Goal: Task Accomplishment & Management: Complete application form

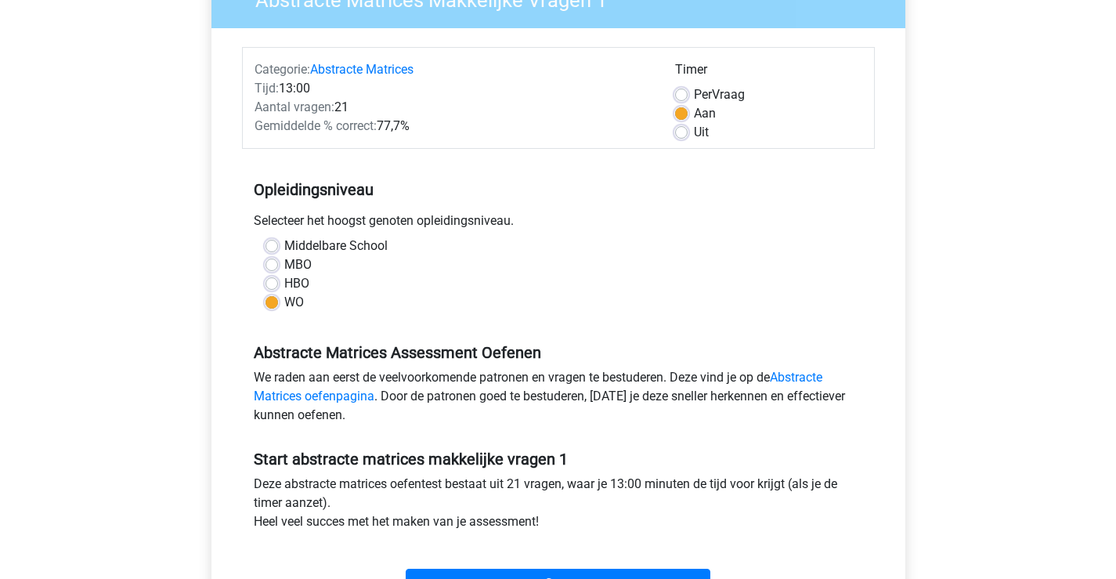
scroll to position [313, 0]
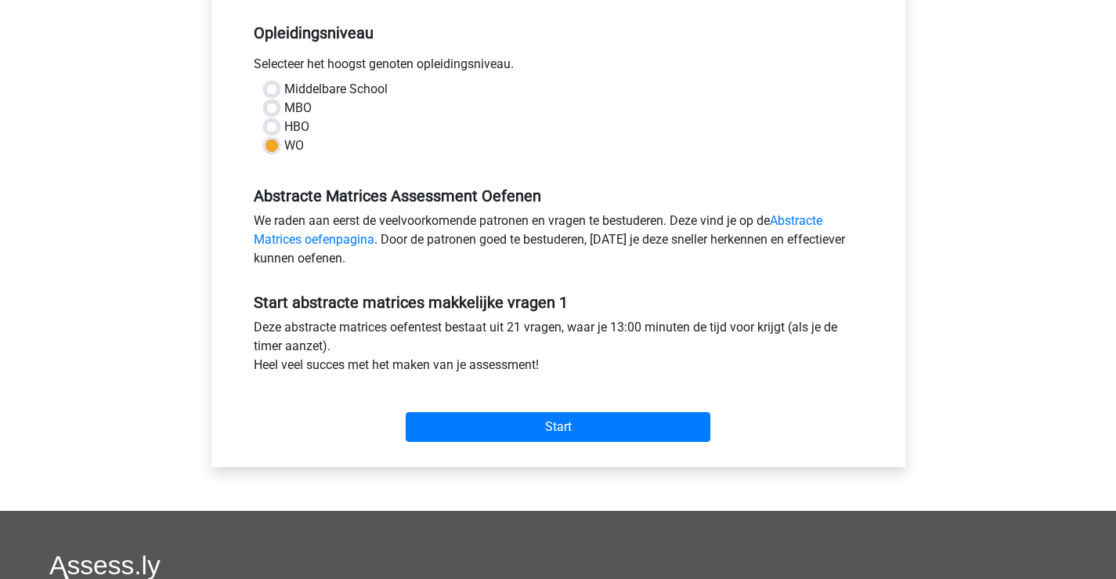
click at [517, 443] on div "Start" at bounding box center [558, 414] width 633 height 67
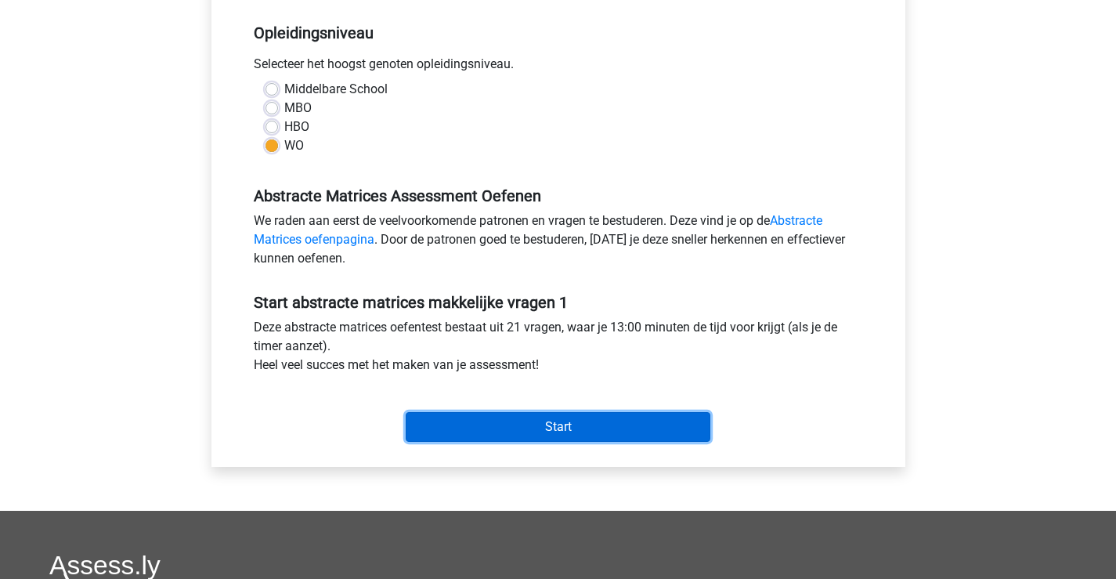
click at [536, 434] on input "Start" at bounding box center [558, 427] width 305 height 30
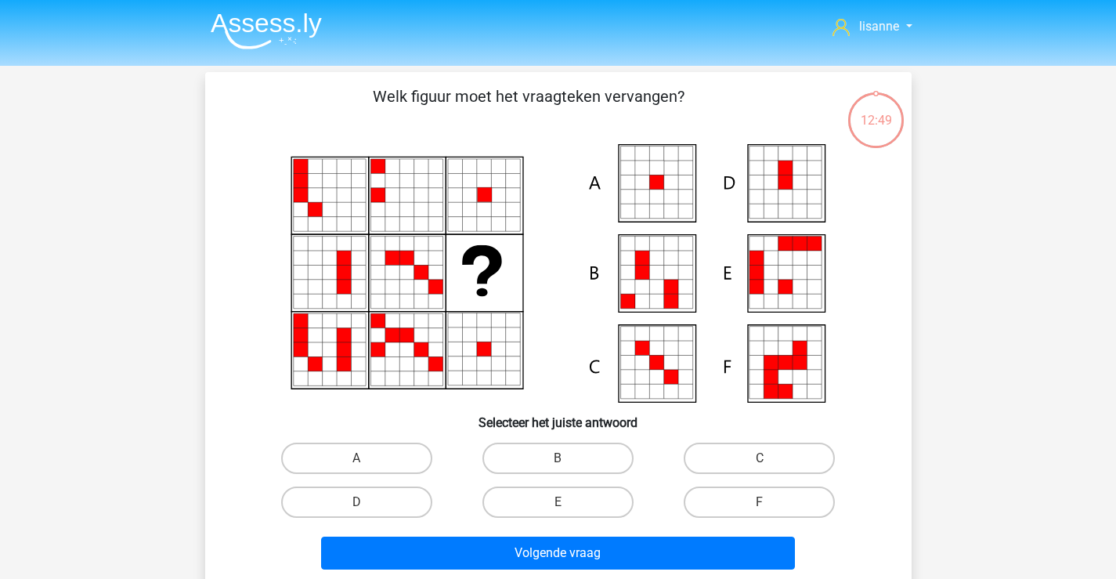
click at [367, 462] on input "A" at bounding box center [361, 463] width 10 height 10
radio input "true"
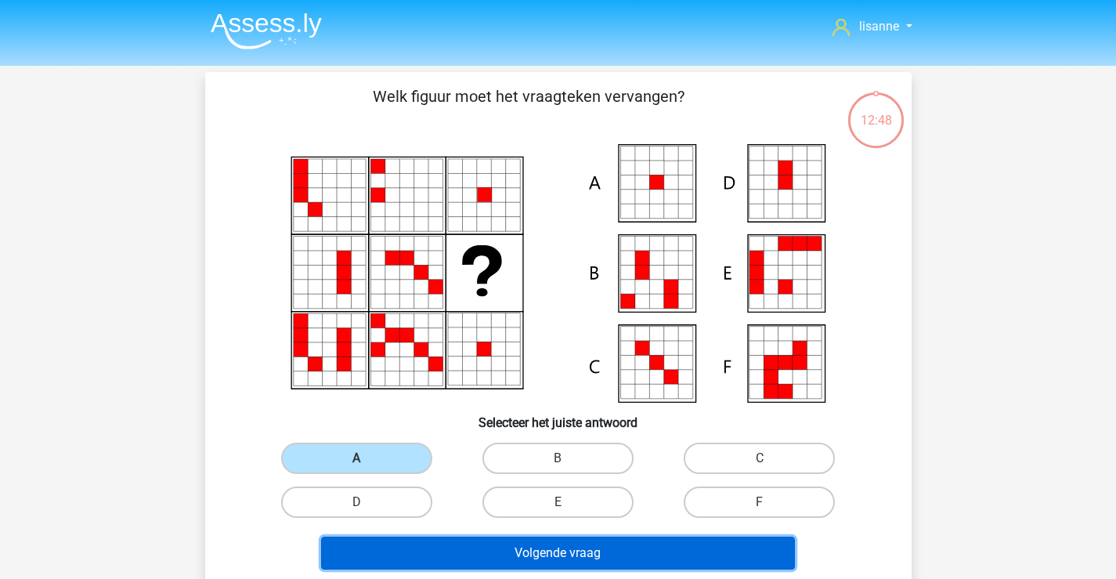
click at [546, 551] on button "Volgende vraag" at bounding box center [558, 552] width 474 height 33
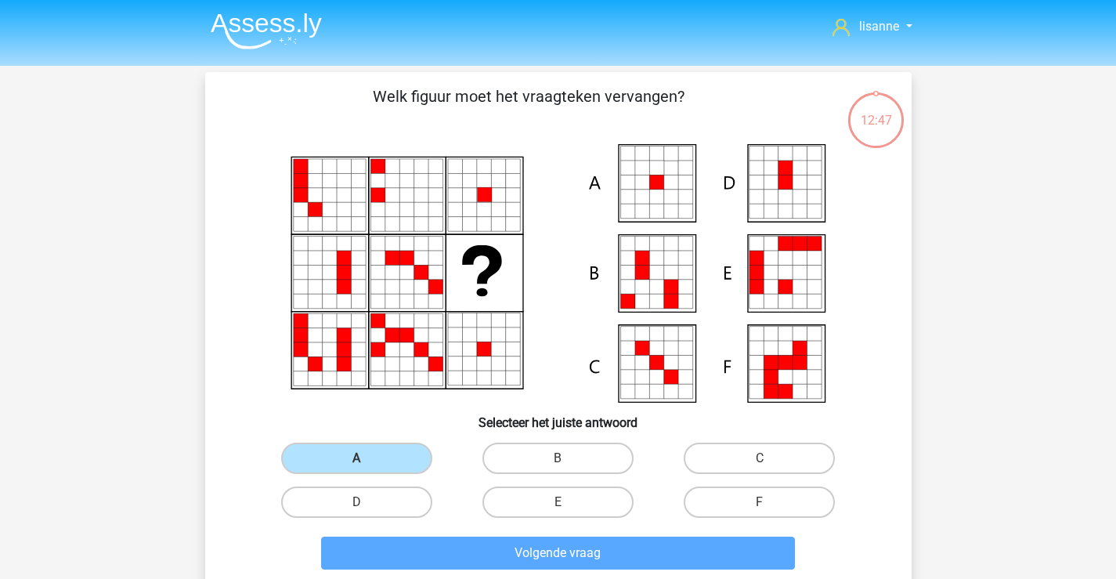
scroll to position [72, 0]
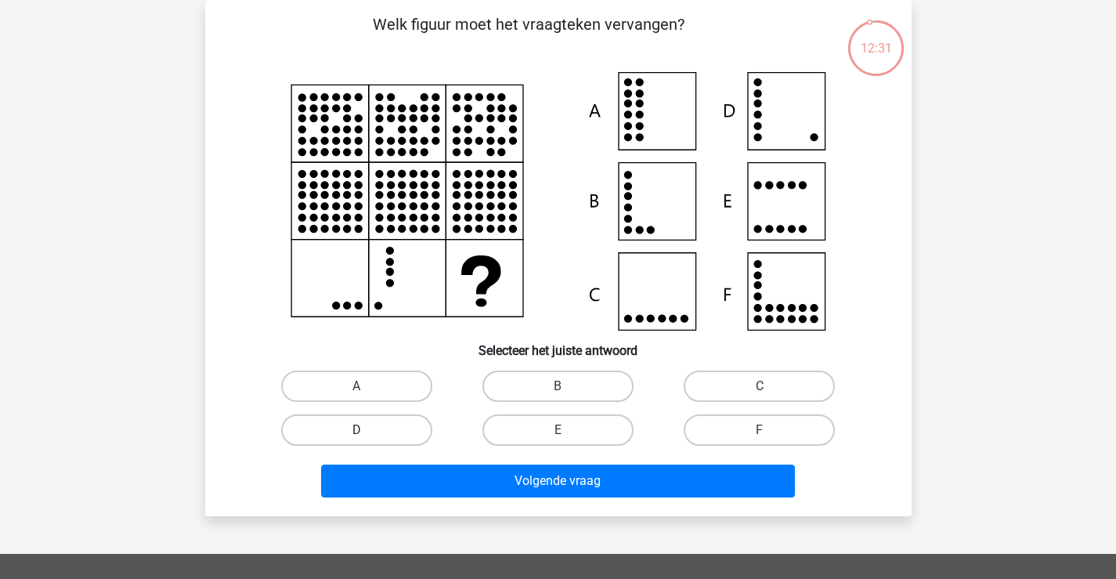
click at [404, 424] on label "D" at bounding box center [356, 429] width 151 height 31
click at [367, 430] on input "D" at bounding box center [361, 435] width 10 height 10
radio input "true"
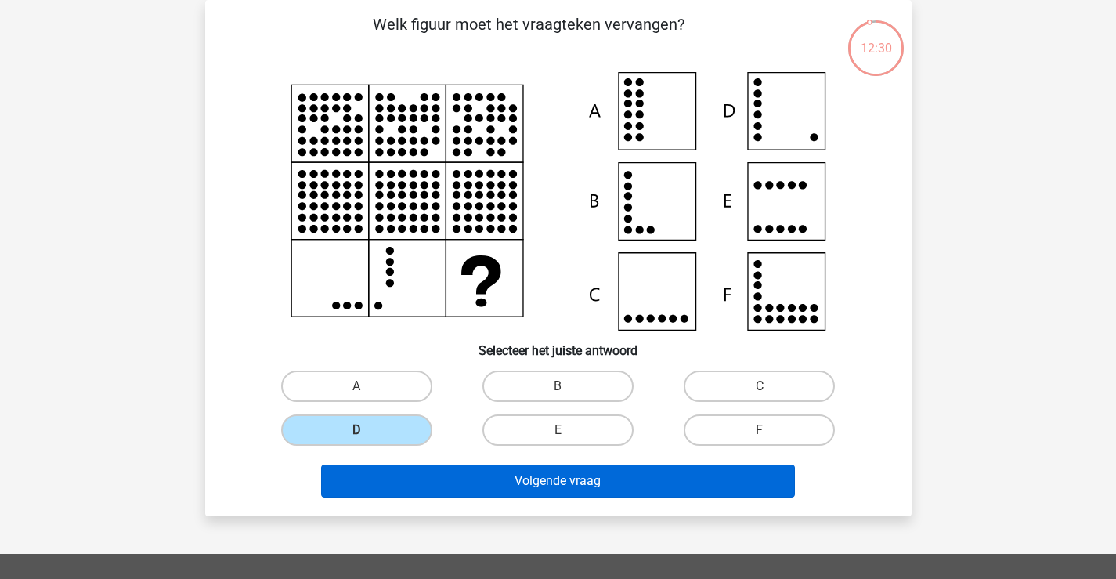
click at [638, 464] on div "Volgende vraag" at bounding box center [558, 478] width 656 height 52
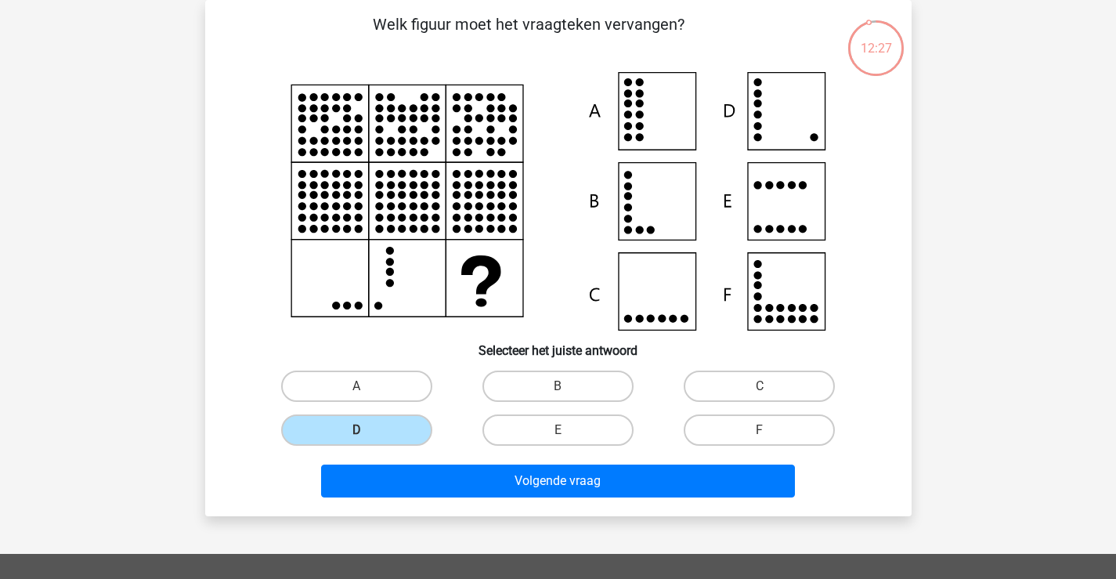
click at [620, 463] on div "Volgende vraag" at bounding box center [558, 478] width 656 height 52
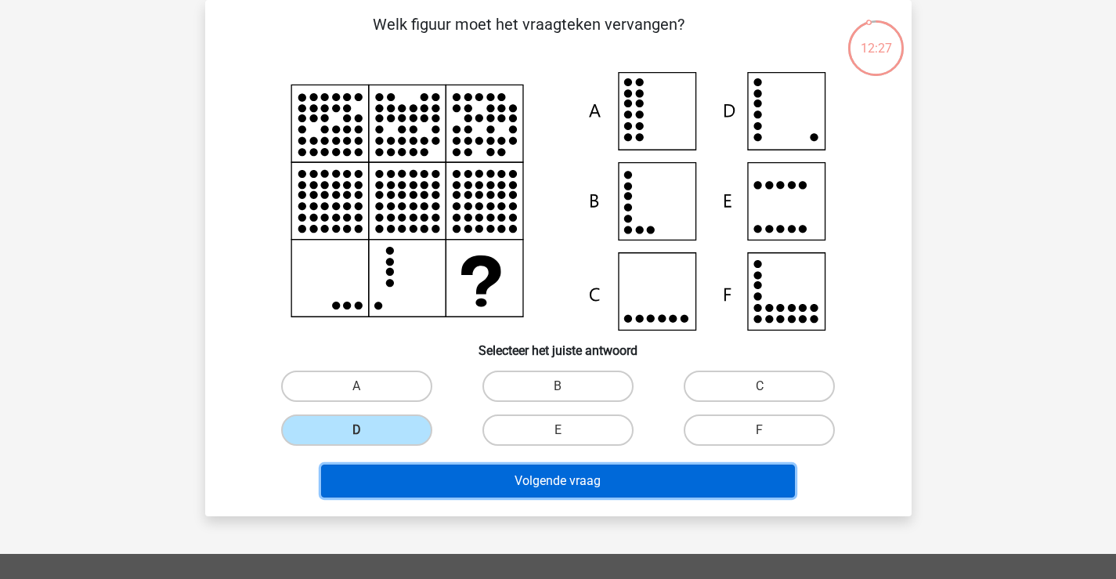
click at [620, 483] on button "Volgende vraag" at bounding box center [558, 480] width 474 height 33
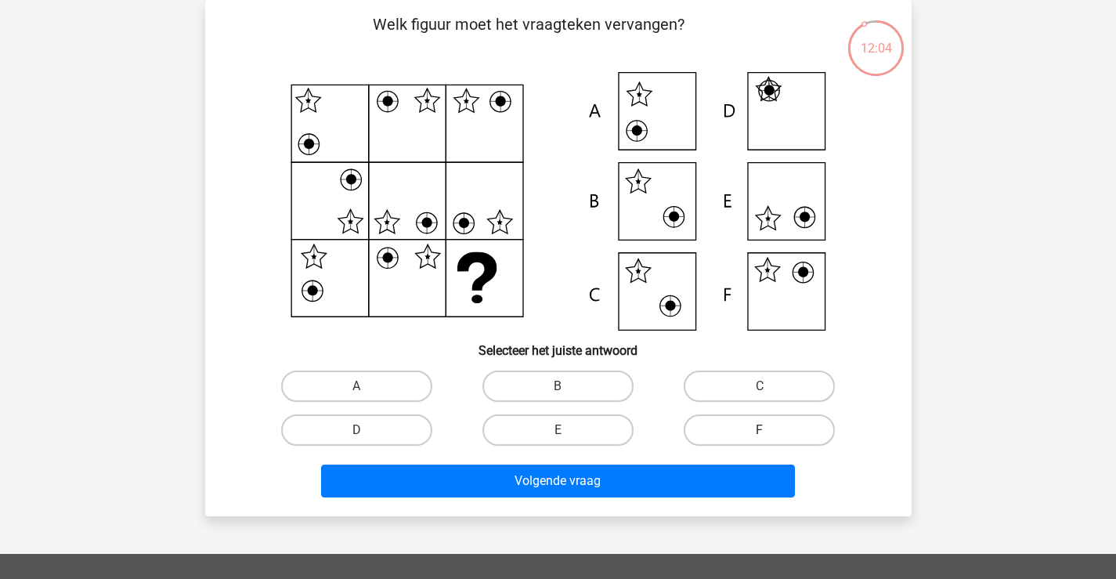
click at [757, 438] on label "F" at bounding box center [759, 429] width 151 height 31
click at [760, 438] on input "F" at bounding box center [765, 435] width 10 height 10
radio input "true"
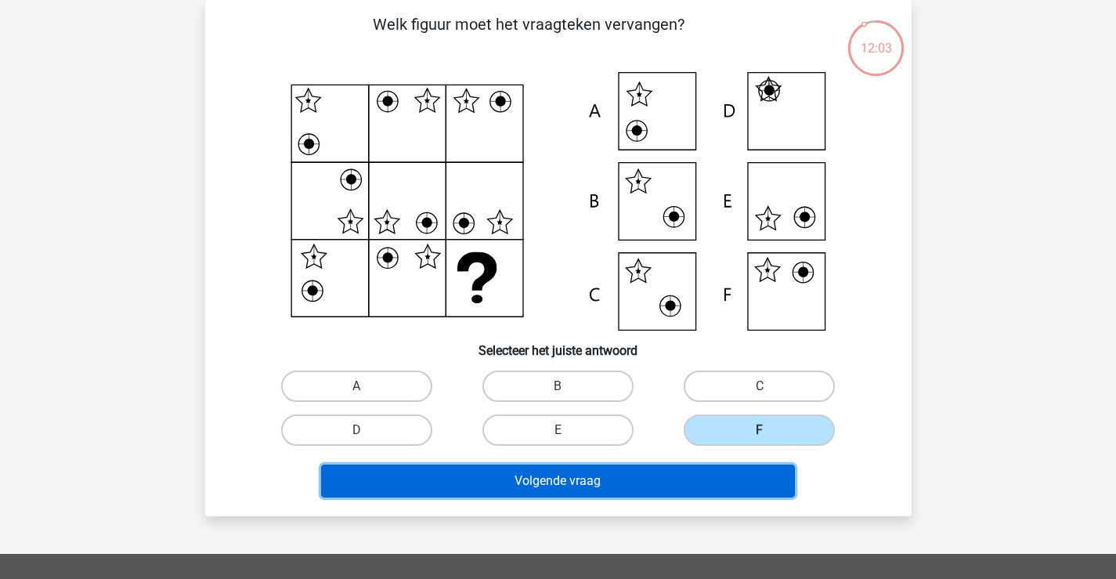
click at [673, 470] on button "Volgende vraag" at bounding box center [558, 480] width 474 height 33
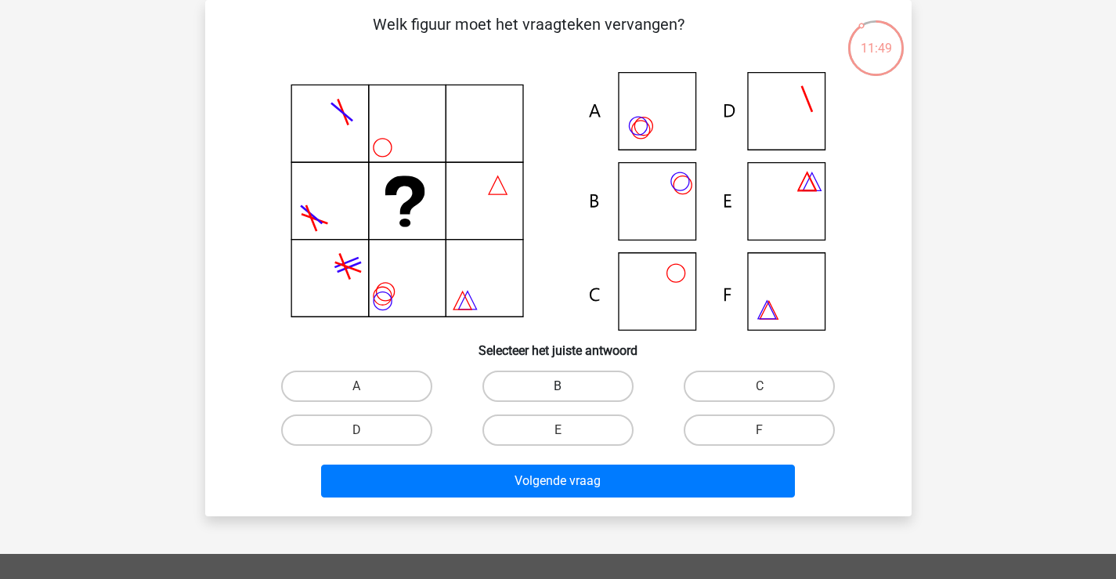
click at [540, 392] on label "B" at bounding box center [557, 385] width 151 height 31
click at [558, 392] on input "B" at bounding box center [563, 391] width 10 height 10
radio input "true"
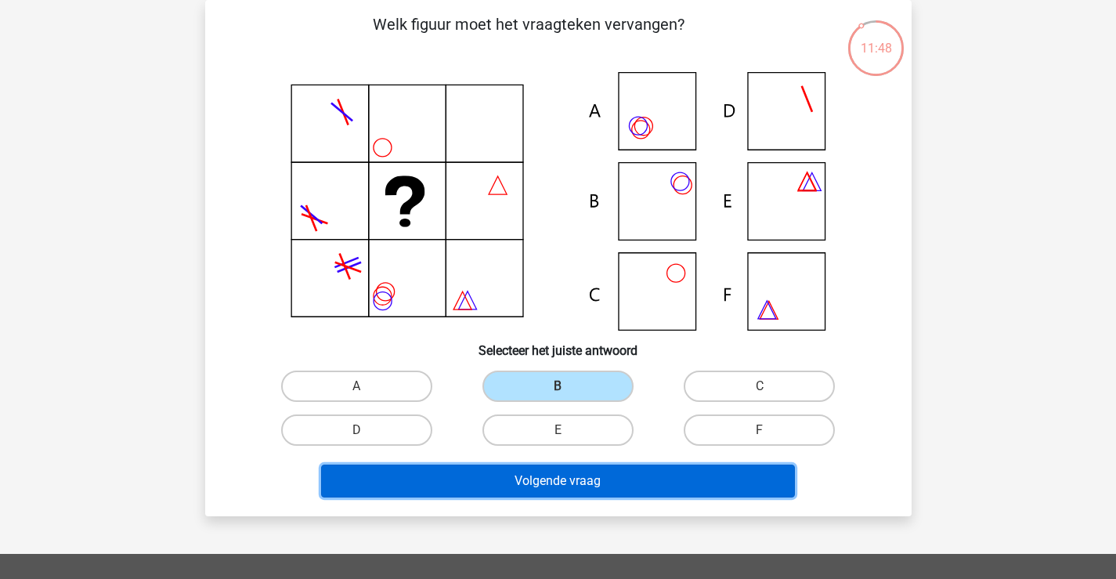
click at [551, 487] on button "Volgende vraag" at bounding box center [558, 480] width 474 height 33
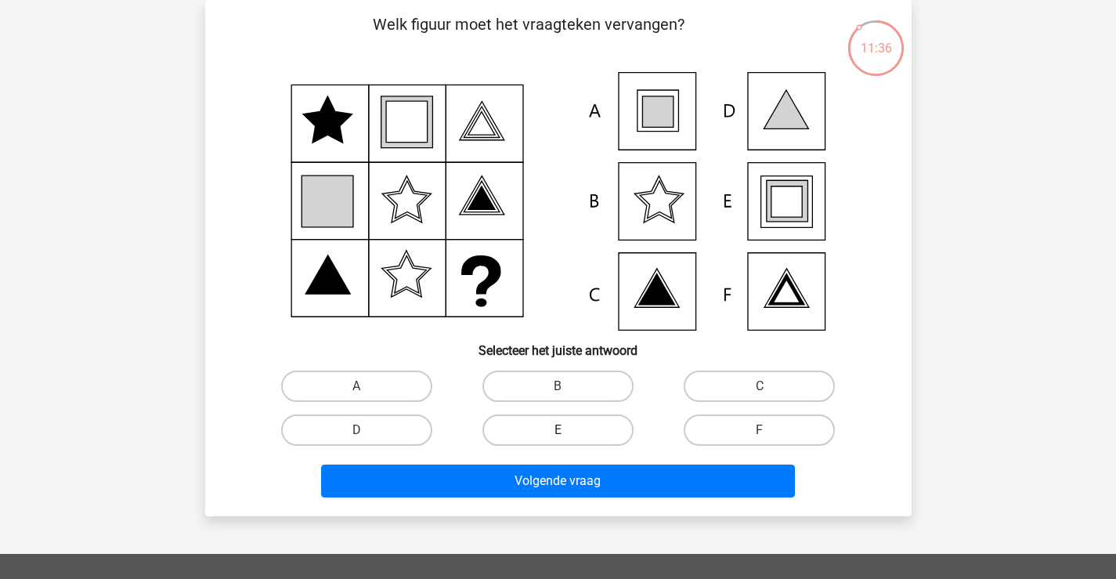
click at [581, 434] on label "E" at bounding box center [557, 429] width 151 height 31
click at [568, 434] on input "E" at bounding box center [563, 435] width 10 height 10
radio input "true"
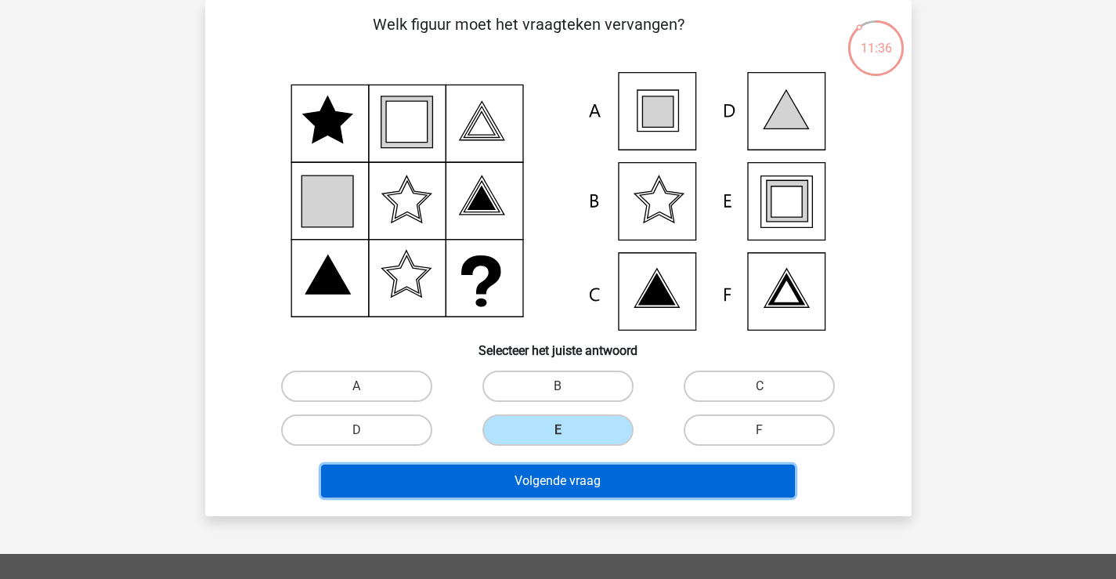
click at [574, 471] on button "Volgende vraag" at bounding box center [558, 480] width 474 height 33
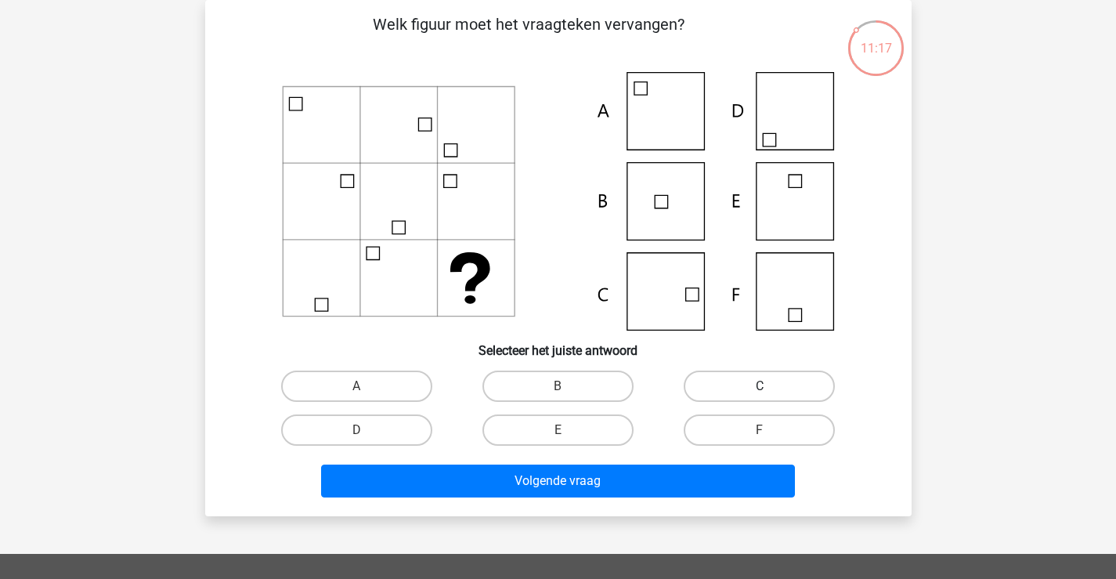
click at [720, 391] on label "C" at bounding box center [759, 385] width 151 height 31
click at [760, 391] on input "C" at bounding box center [765, 391] width 10 height 10
radio input "true"
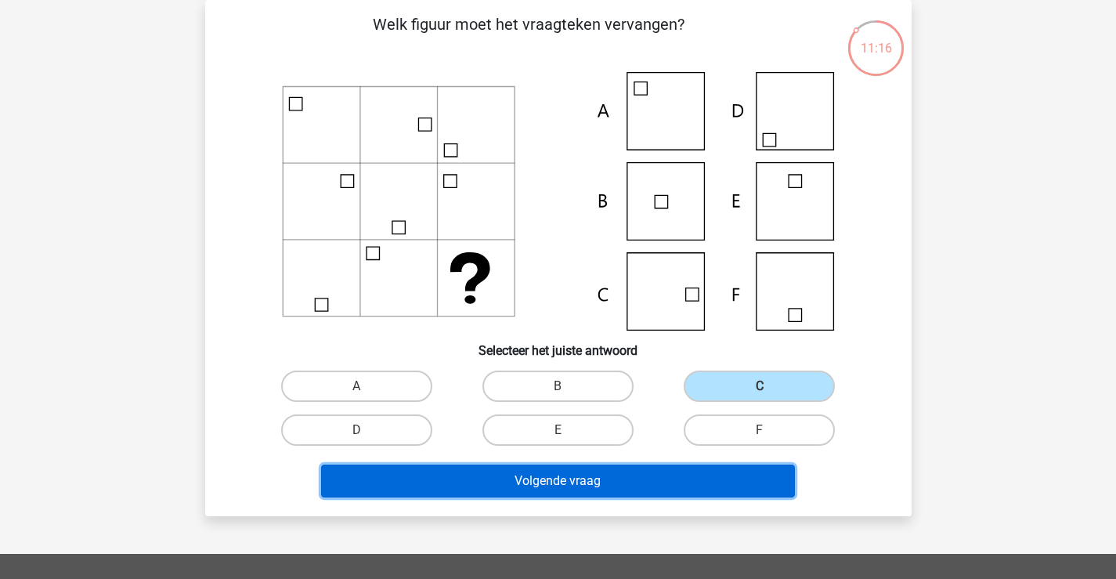
click at [620, 472] on button "Volgende vraag" at bounding box center [558, 480] width 474 height 33
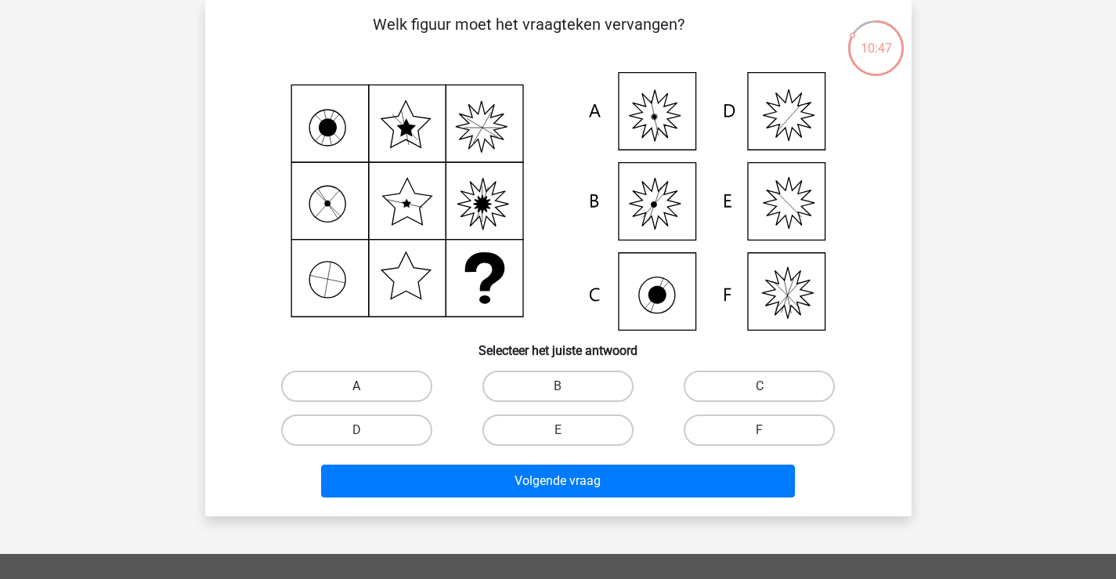
click at [376, 383] on label "A" at bounding box center [356, 385] width 151 height 31
click at [367, 386] on input "A" at bounding box center [361, 391] width 10 height 10
radio input "true"
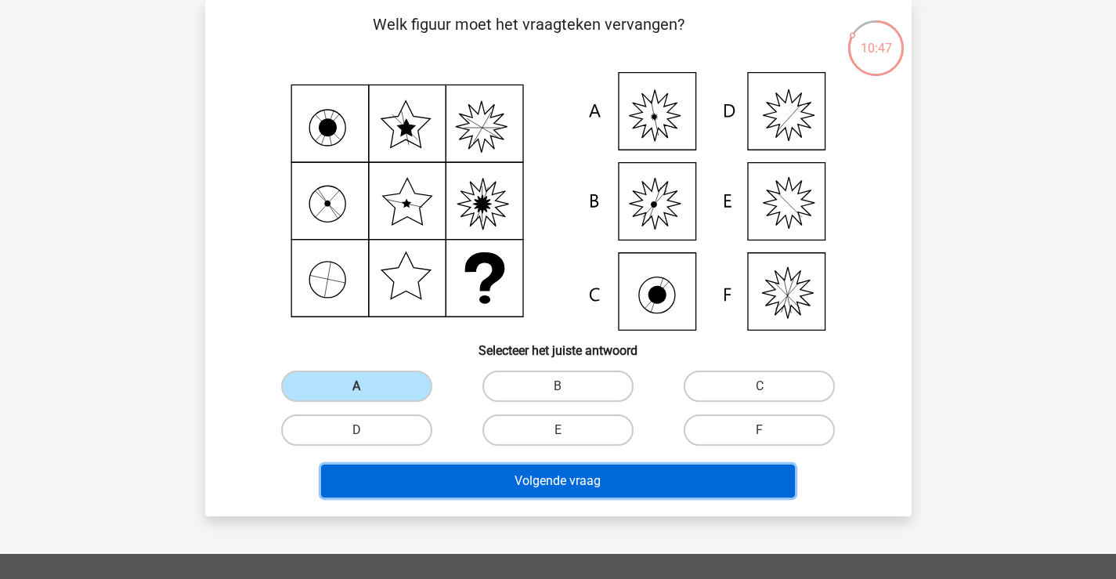
click at [429, 479] on button "Volgende vraag" at bounding box center [558, 480] width 474 height 33
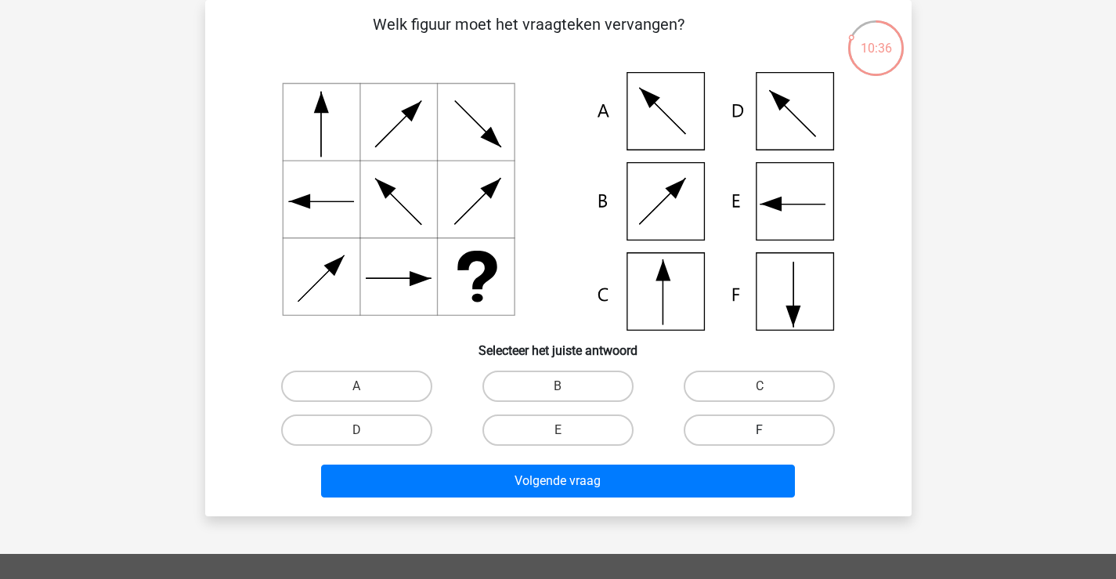
click at [731, 423] on label "F" at bounding box center [759, 429] width 151 height 31
click at [760, 430] on input "F" at bounding box center [765, 435] width 10 height 10
radio input "true"
click at [666, 455] on div "Volgende vraag" at bounding box center [558, 478] width 656 height 52
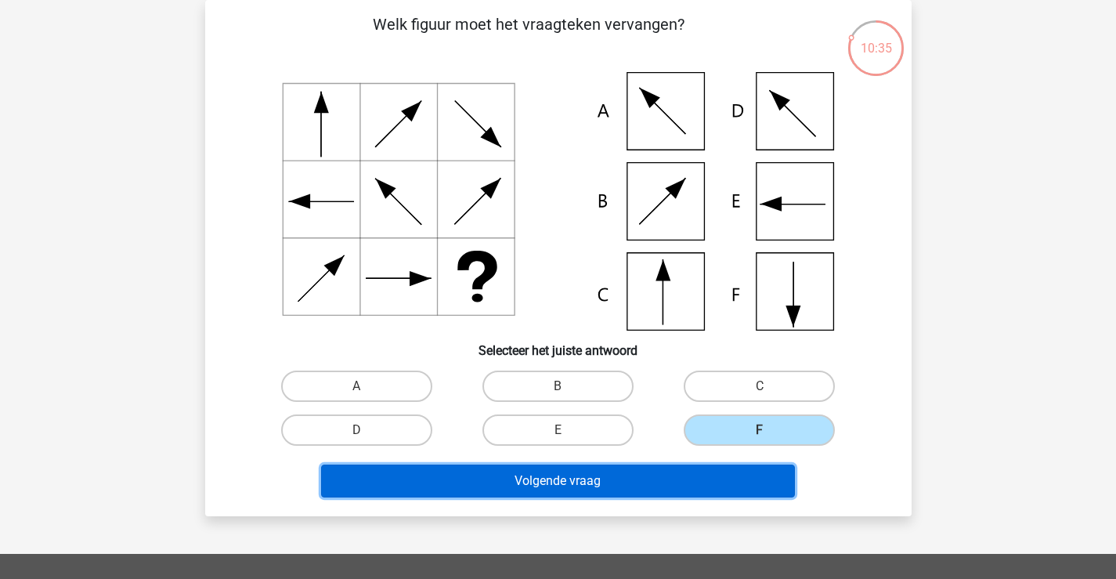
click at [656, 468] on button "Volgende vraag" at bounding box center [558, 480] width 474 height 33
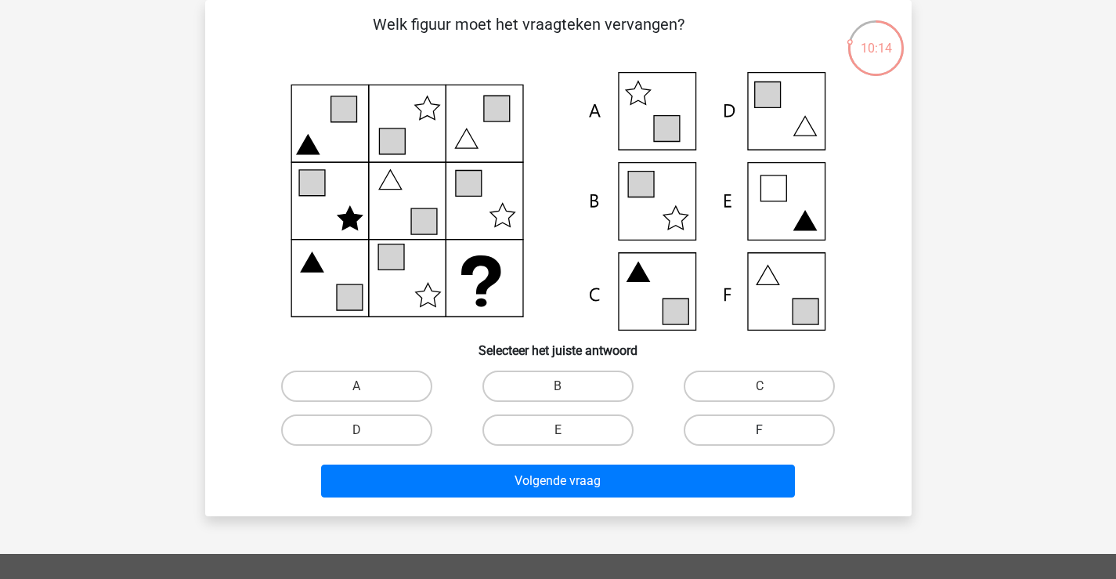
click at [731, 430] on label "F" at bounding box center [759, 429] width 151 height 31
click at [760, 430] on input "F" at bounding box center [765, 435] width 10 height 10
radio input "true"
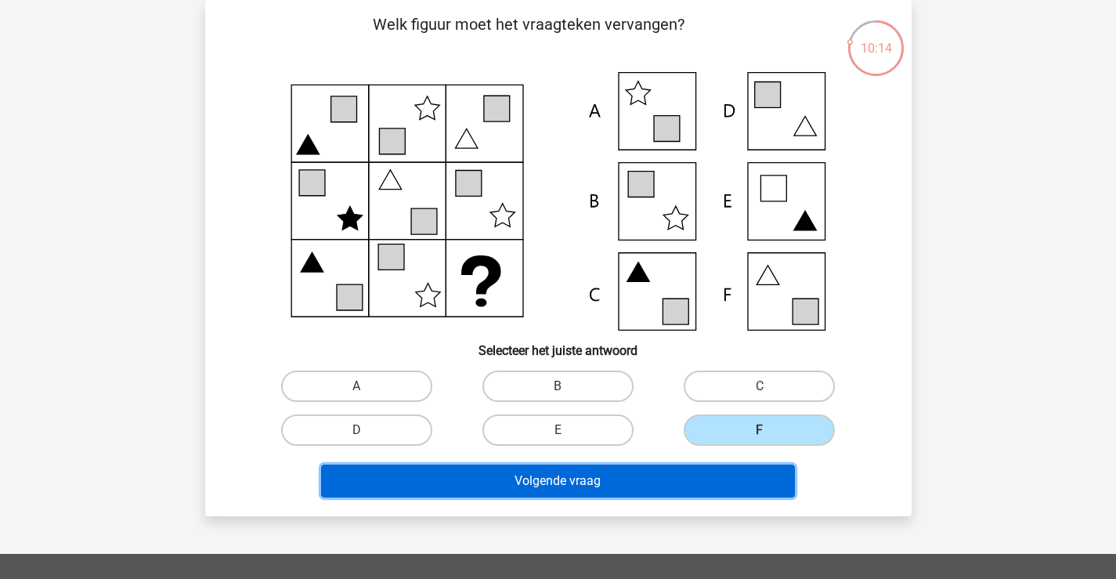
click at [652, 480] on button "Volgende vraag" at bounding box center [558, 480] width 474 height 33
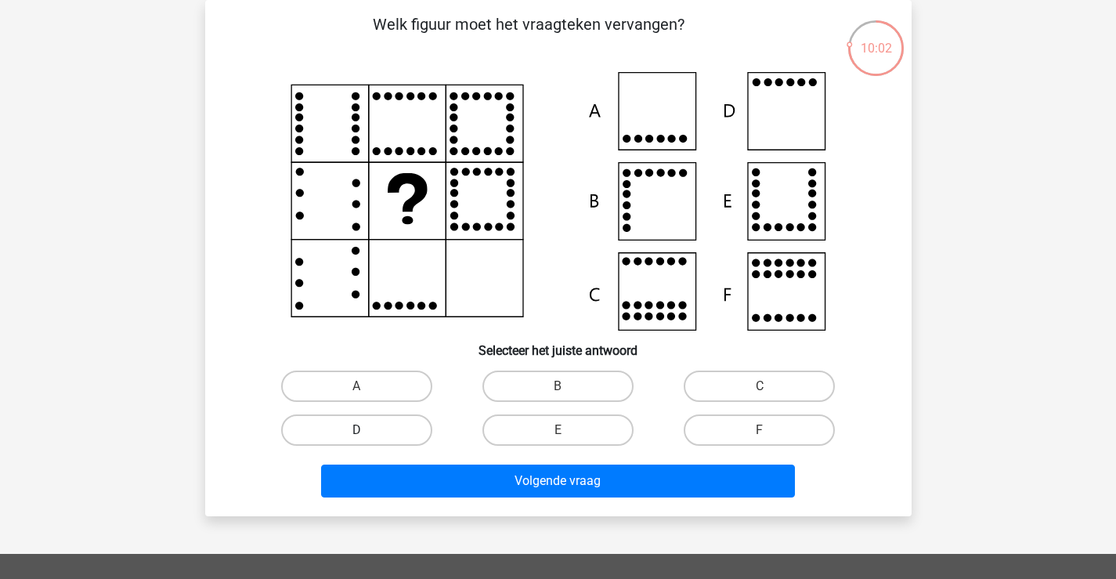
click at [371, 421] on label "D" at bounding box center [356, 429] width 151 height 31
click at [367, 430] on input "D" at bounding box center [361, 435] width 10 height 10
radio input "true"
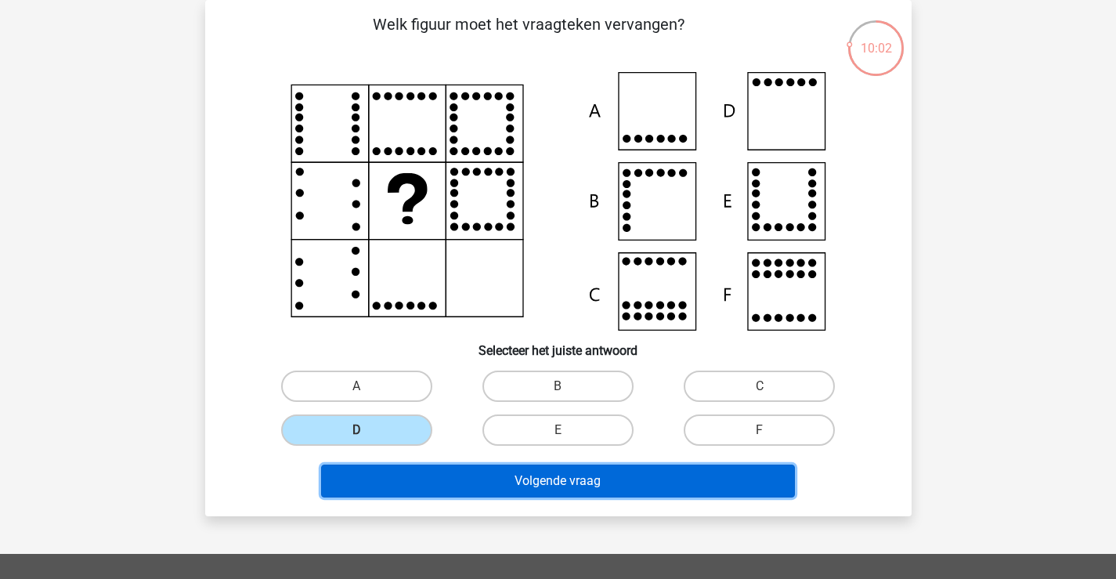
click at [623, 486] on button "Volgende vraag" at bounding box center [558, 480] width 474 height 33
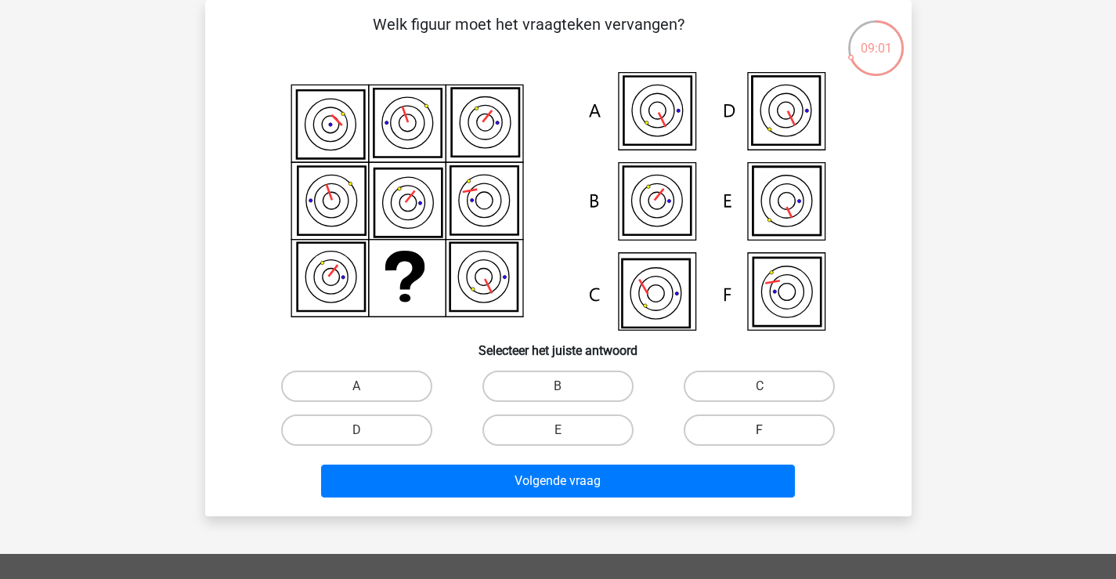
click at [723, 421] on label "F" at bounding box center [759, 429] width 151 height 31
click at [760, 430] on input "F" at bounding box center [765, 435] width 10 height 10
radio input "true"
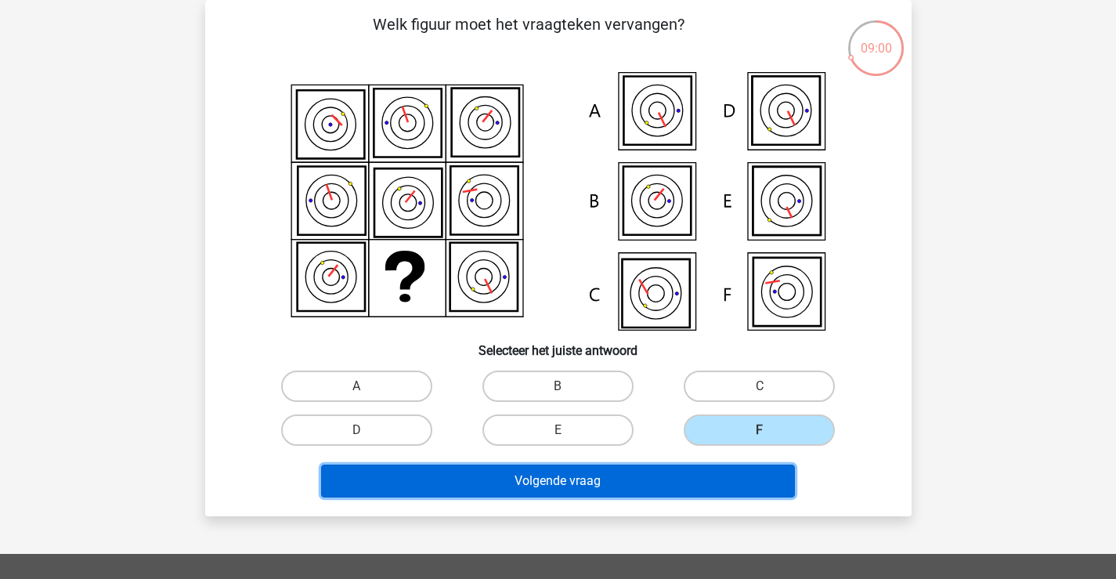
click at [657, 470] on button "Volgende vraag" at bounding box center [558, 480] width 474 height 33
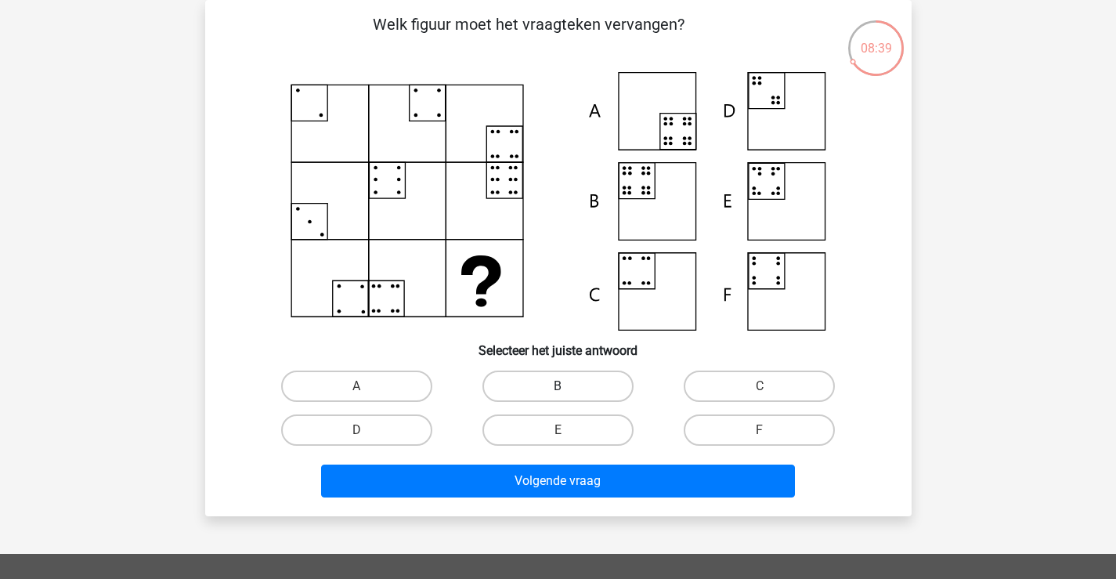
click at [549, 400] on label "B" at bounding box center [557, 385] width 151 height 31
click at [558, 396] on input "B" at bounding box center [563, 391] width 10 height 10
radio input "true"
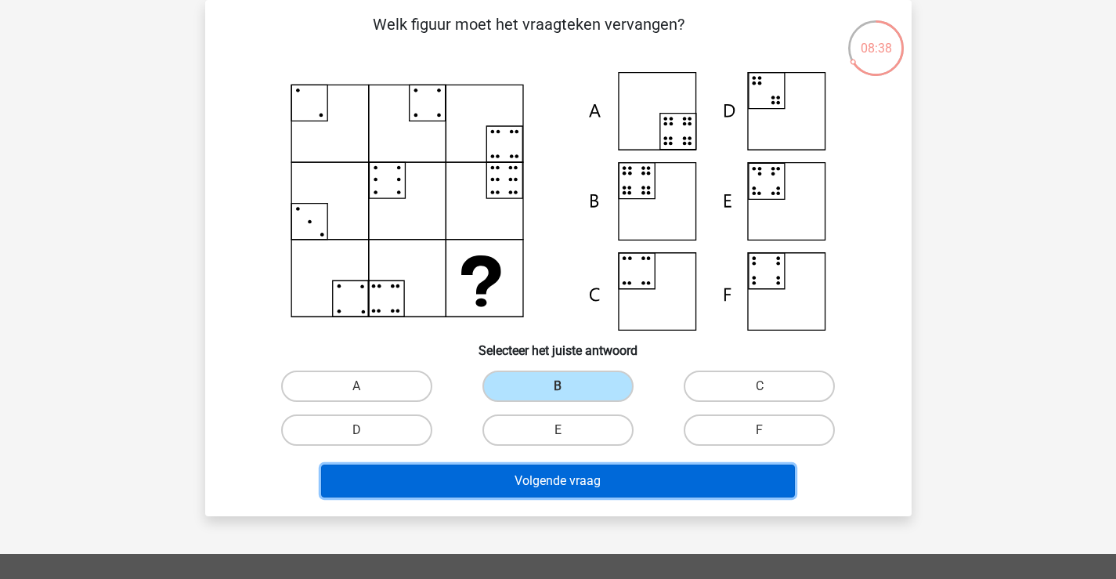
click at [558, 481] on button "Volgende vraag" at bounding box center [558, 480] width 474 height 33
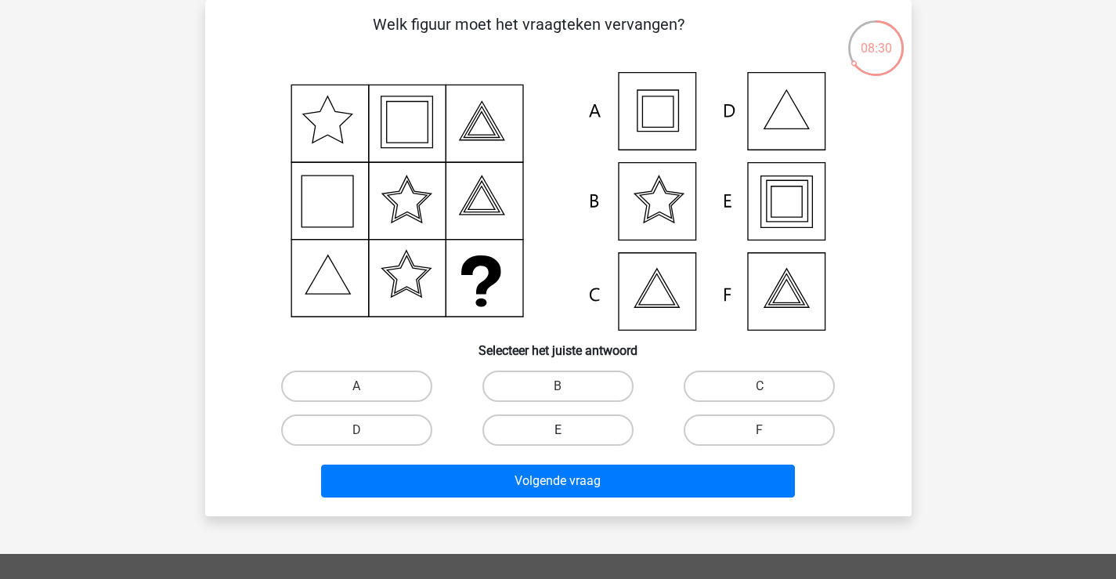
click at [583, 432] on label "E" at bounding box center [557, 429] width 151 height 31
click at [568, 432] on input "E" at bounding box center [563, 435] width 10 height 10
radio input "true"
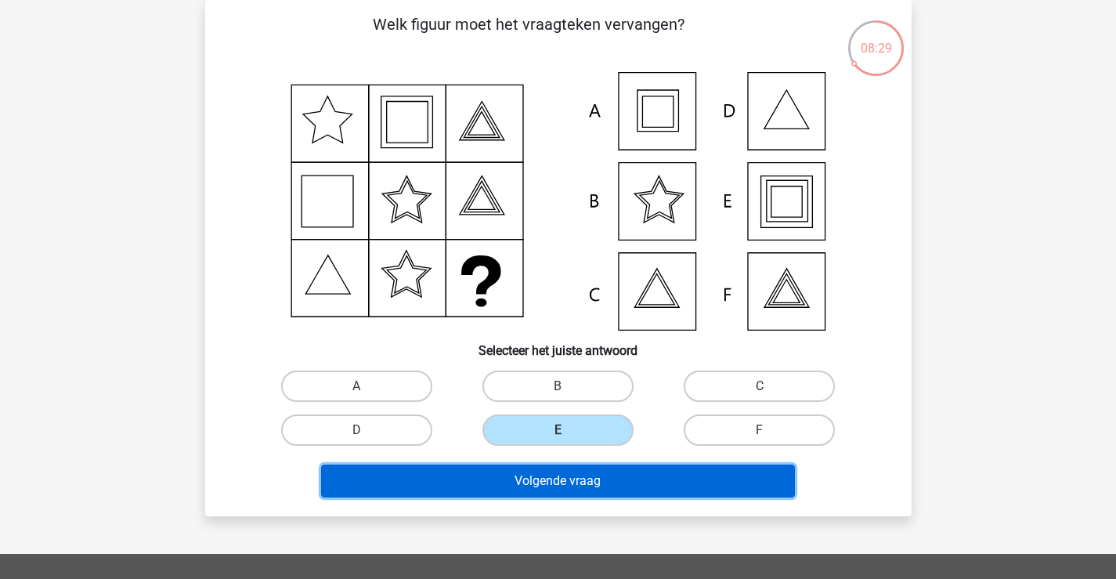
click at [592, 472] on button "Volgende vraag" at bounding box center [558, 480] width 474 height 33
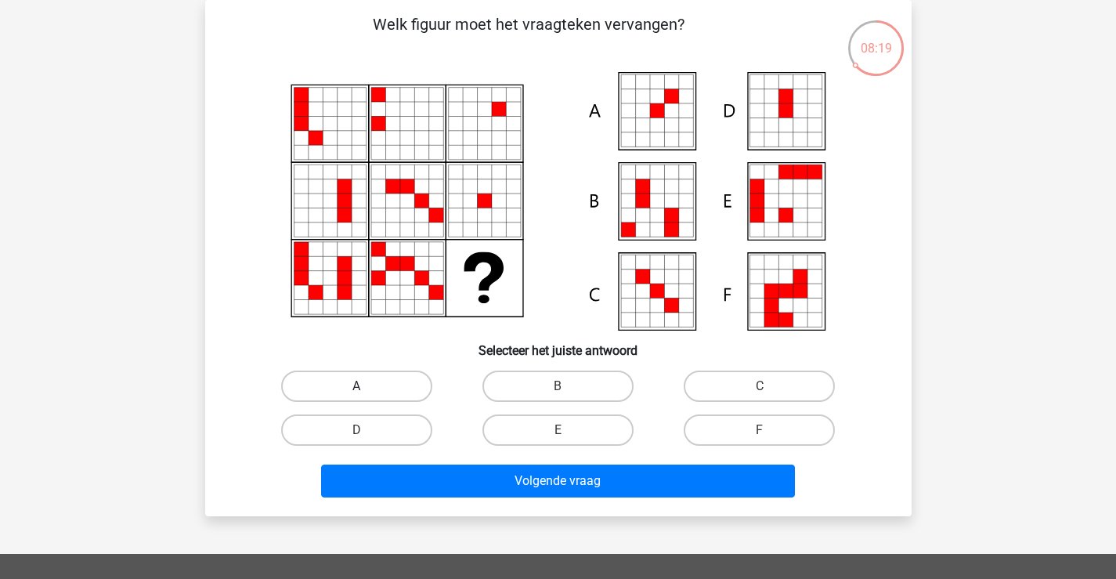
click at [381, 380] on label "A" at bounding box center [356, 385] width 151 height 31
click at [367, 386] on input "A" at bounding box center [361, 391] width 10 height 10
radio input "true"
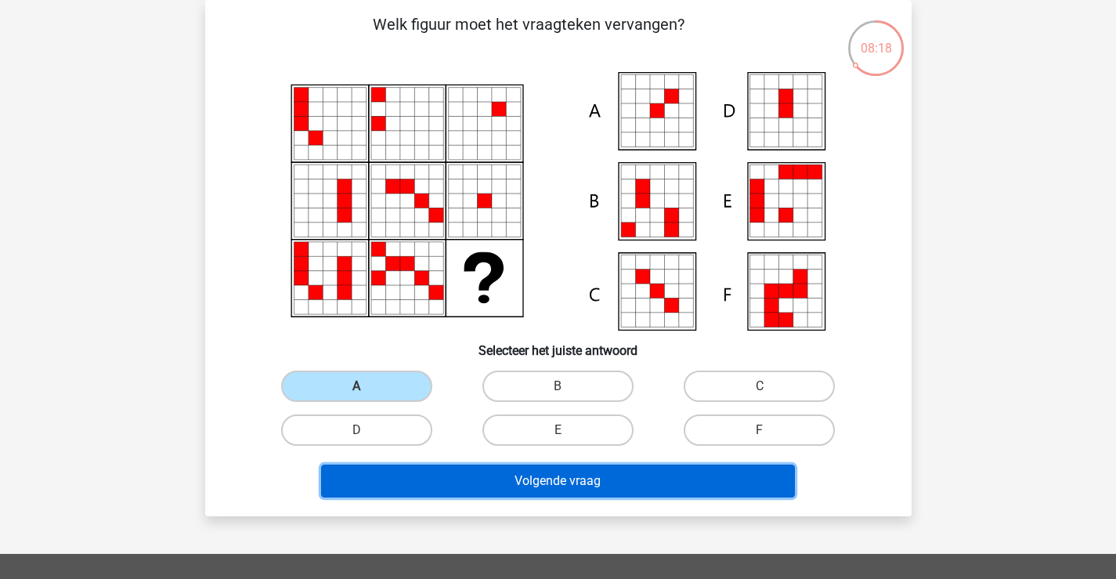
click at [581, 474] on button "Volgende vraag" at bounding box center [558, 480] width 474 height 33
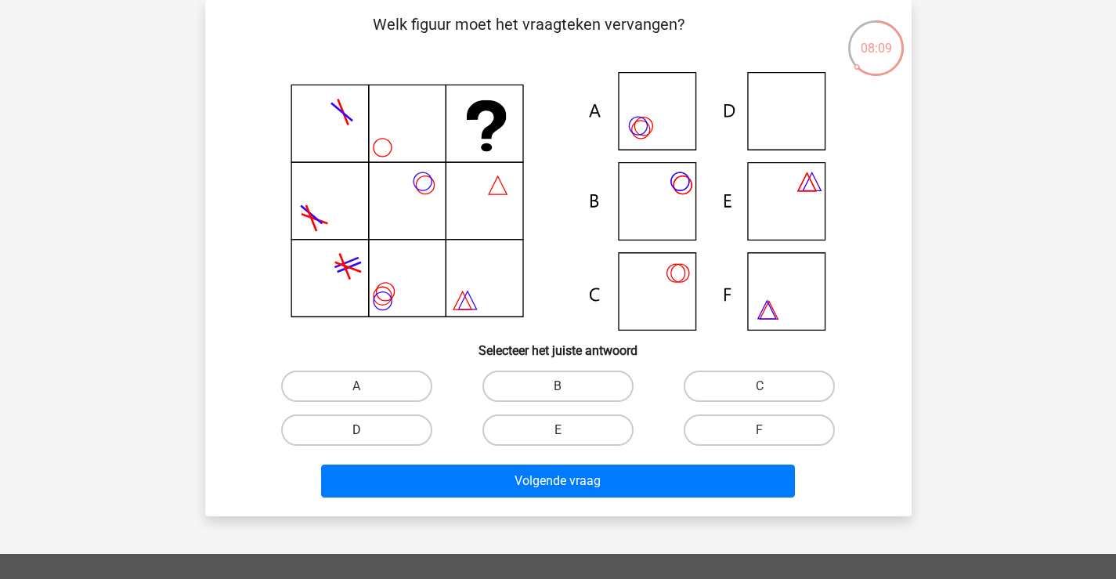
click at [406, 418] on label "D" at bounding box center [356, 429] width 151 height 31
click at [367, 430] on input "D" at bounding box center [361, 435] width 10 height 10
radio input "true"
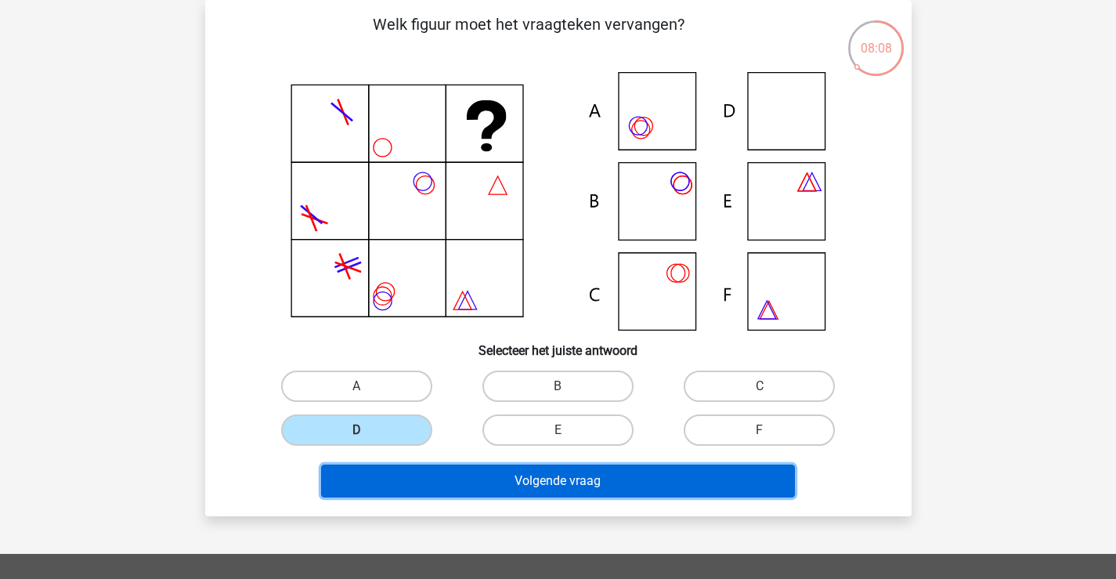
click at [533, 479] on button "Volgende vraag" at bounding box center [558, 480] width 474 height 33
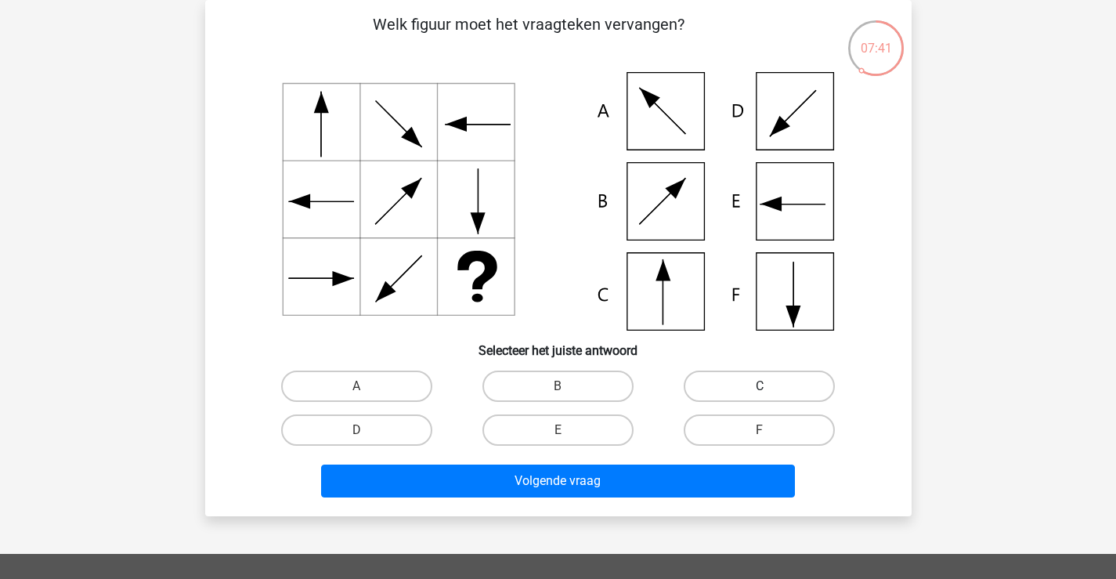
click at [706, 382] on label "C" at bounding box center [759, 385] width 151 height 31
click at [760, 386] on input "C" at bounding box center [765, 391] width 10 height 10
radio input "true"
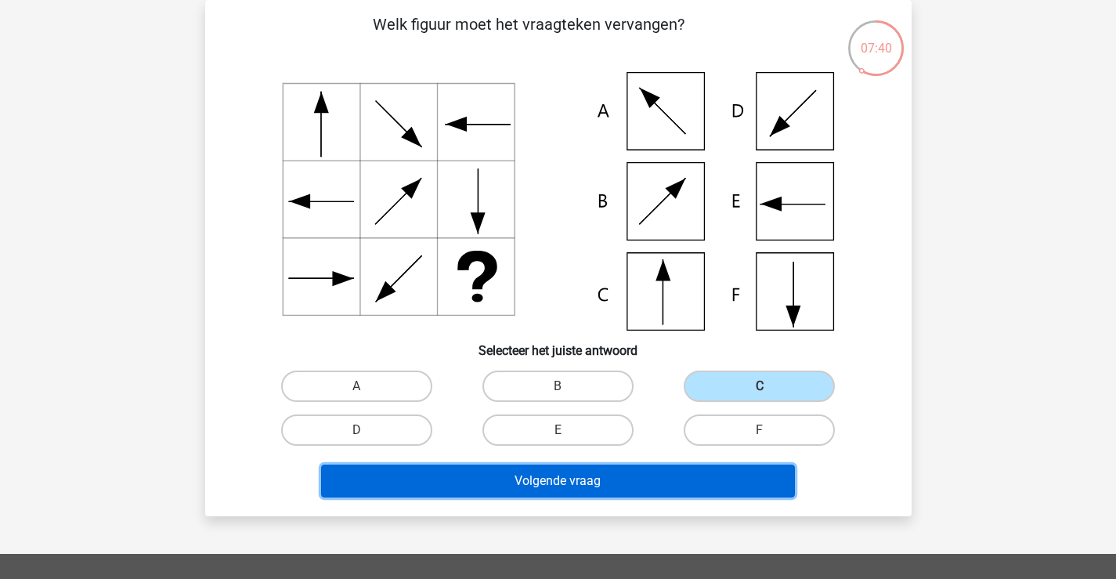
click at [639, 464] on button "Volgende vraag" at bounding box center [558, 480] width 474 height 33
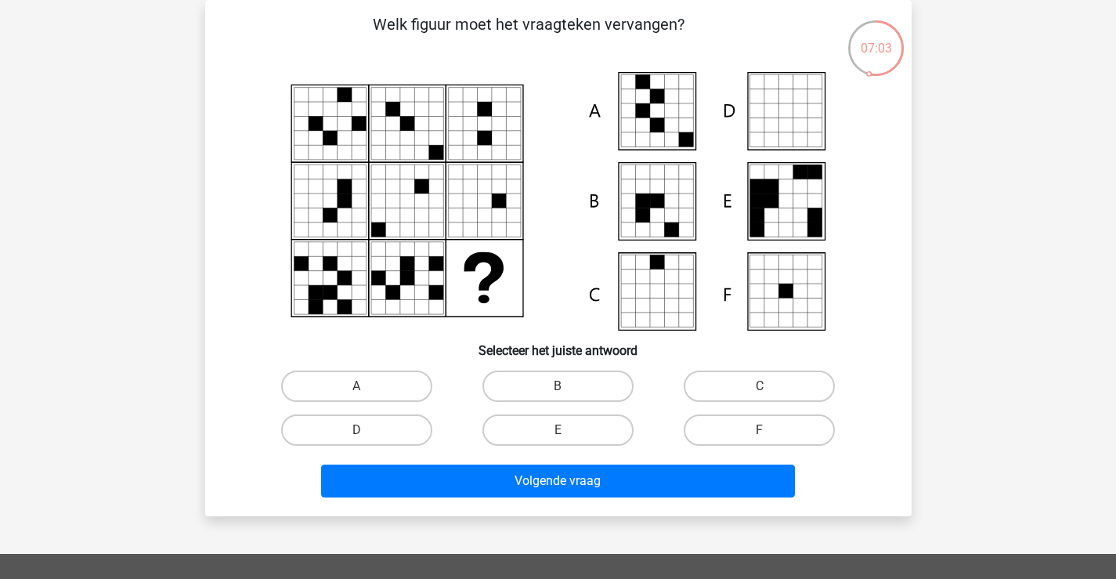
click at [406, 407] on div "A" at bounding box center [356, 386] width 201 height 44
click at [406, 388] on label "A" at bounding box center [356, 385] width 151 height 31
click at [367, 388] on input "A" at bounding box center [361, 391] width 10 height 10
radio input "true"
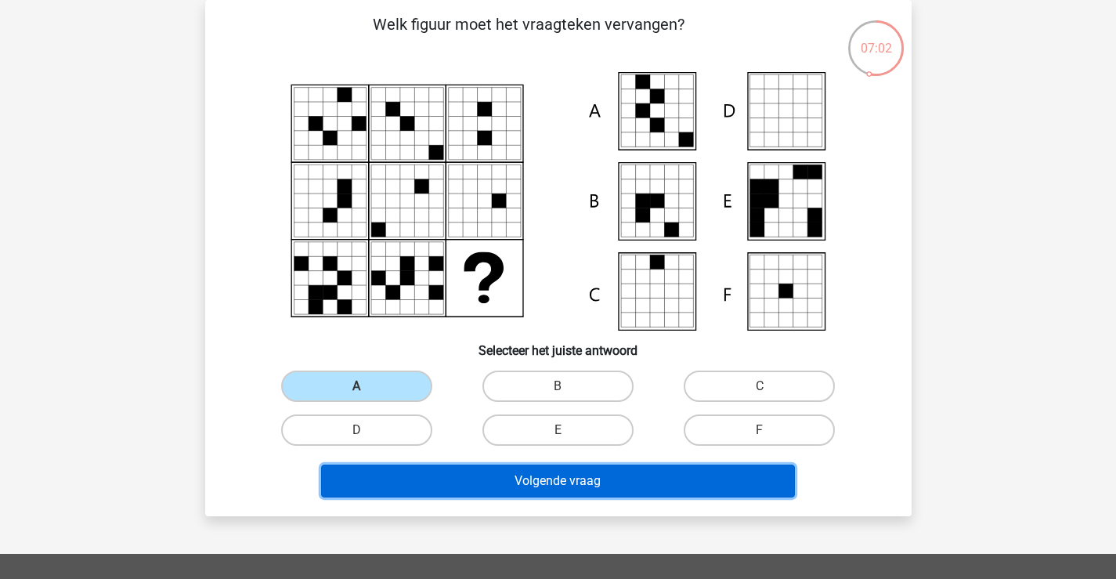
click at [600, 474] on button "Volgende vraag" at bounding box center [558, 480] width 474 height 33
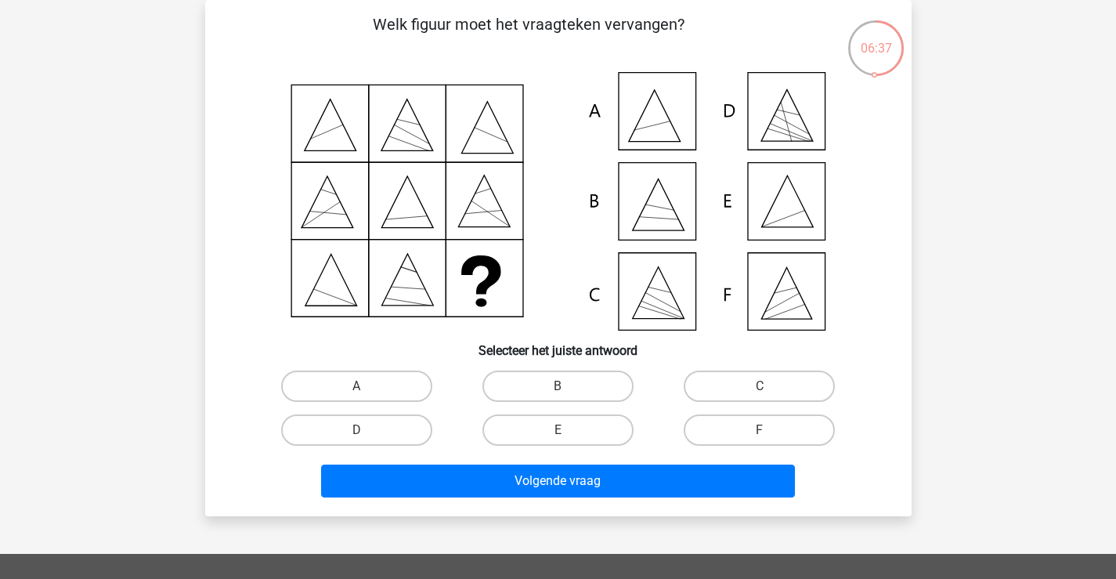
click at [567, 432] on input "E" at bounding box center [563, 435] width 10 height 10
radio input "true"
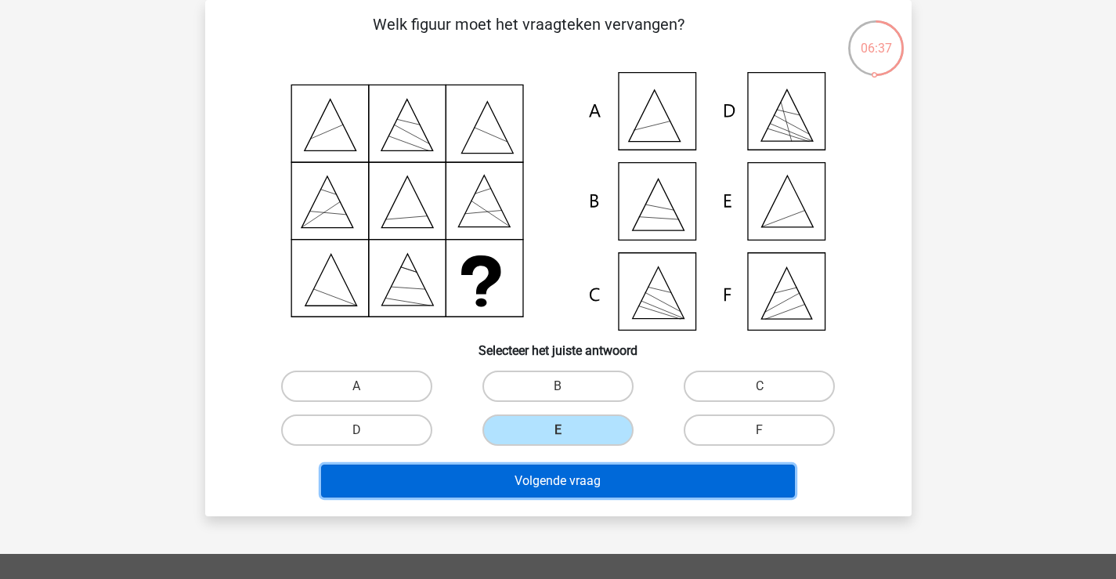
click at [581, 465] on button "Volgende vraag" at bounding box center [558, 480] width 474 height 33
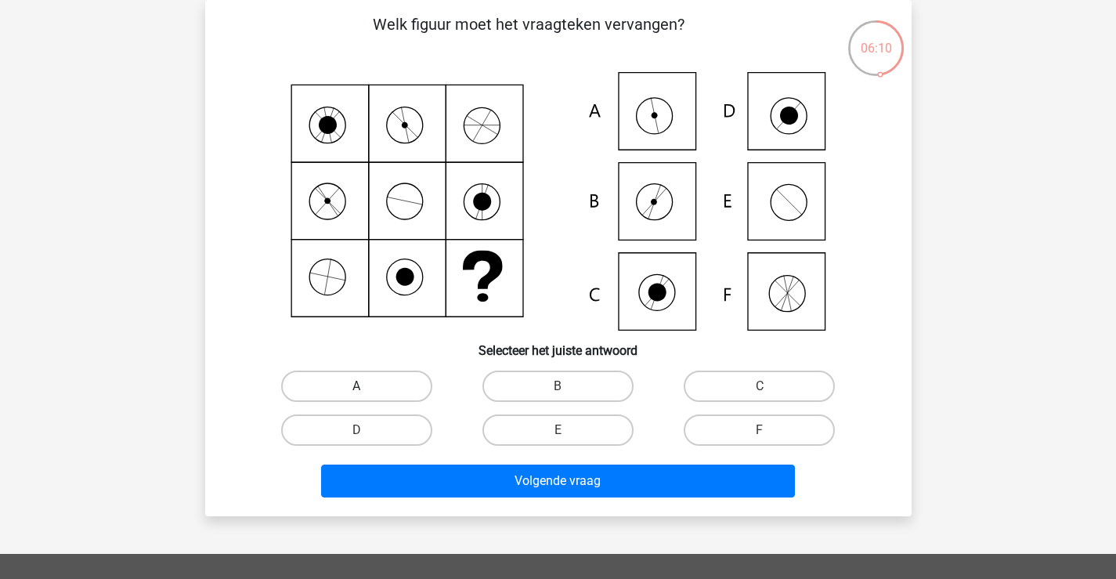
click at [403, 383] on label "A" at bounding box center [356, 385] width 151 height 31
click at [367, 386] on input "A" at bounding box center [361, 391] width 10 height 10
radio input "true"
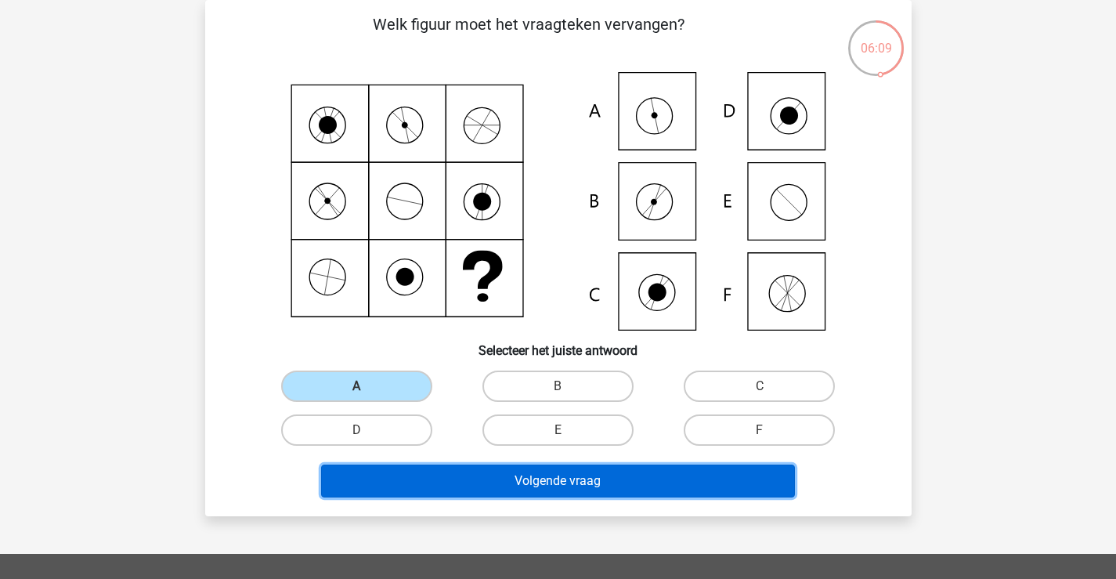
click at [553, 474] on button "Volgende vraag" at bounding box center [558, 480] width 474 height 33
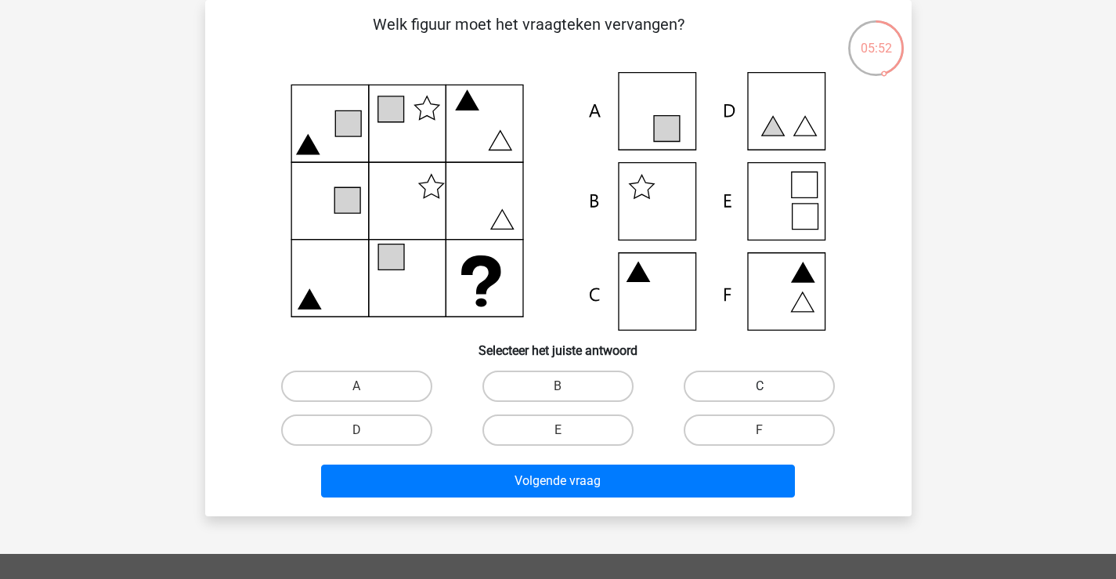
click at [696, 388] on label "C" at bounding box center [759, 385] width 151 height 31
click at [760, 388] on input "C" at bounding box center [765, 391] width 10 height 10
radio input "true"
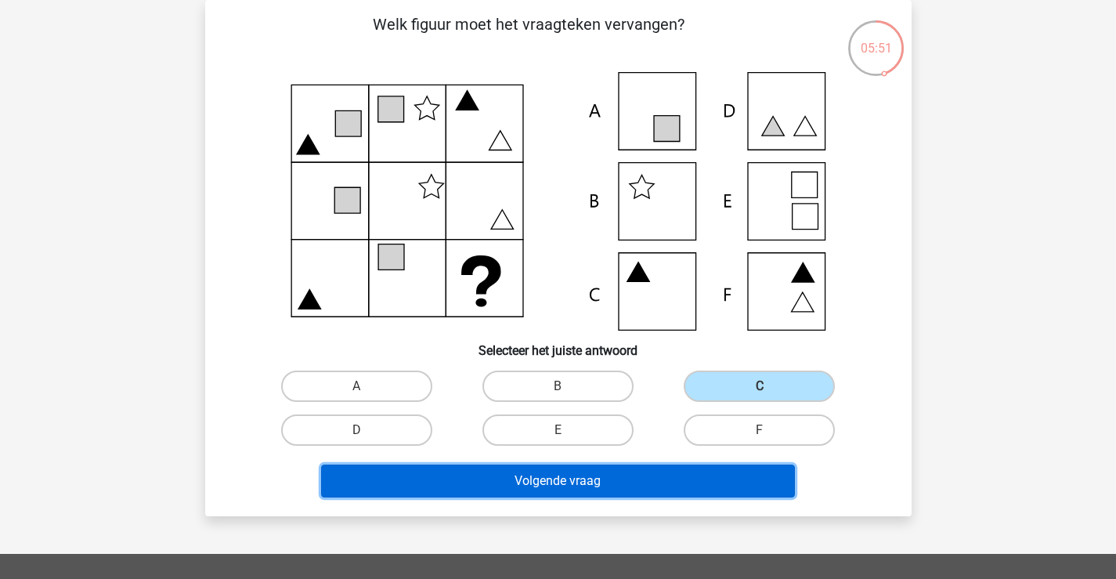
click at [618, 479] on button "Volgende vraag" at bounding box center [558, 480] width 474 height 33
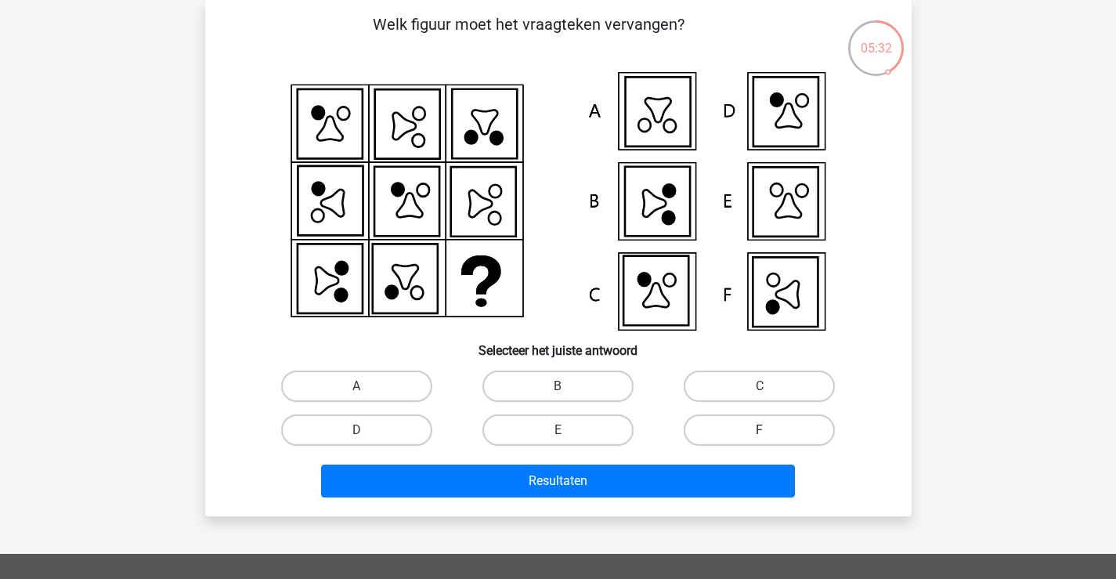
click at [757, 421] on label "F" at bounding box center [759, 429] width 151 height 31
click at [760, 430] on input "F" at bounding box center [765, 435] width 10 height 10
radio input "true"
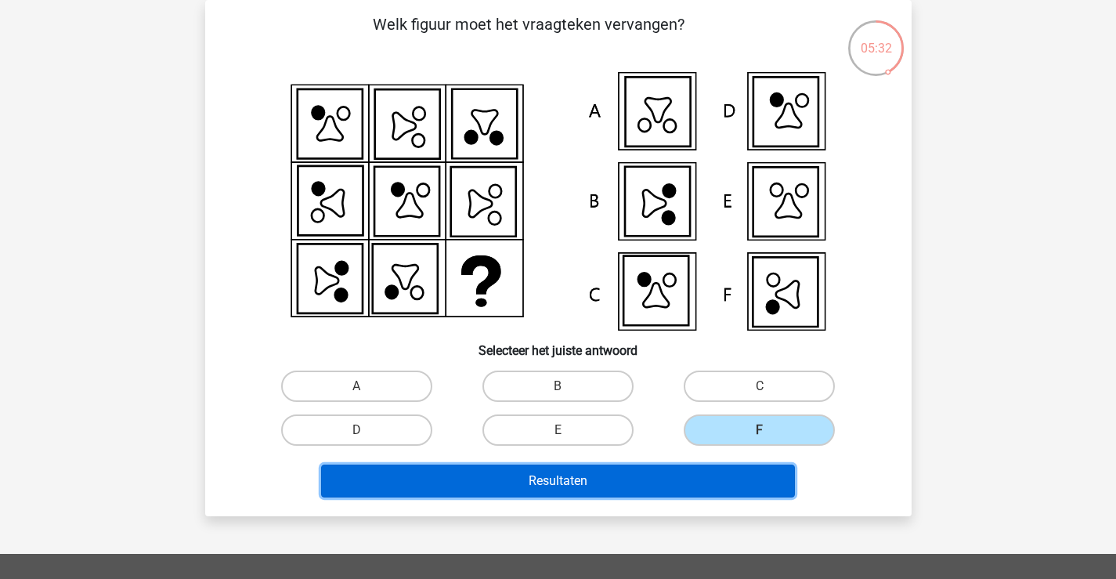
click at [703, 481] on button "Resultaten" at bounding box center [558, 480] width 474 height 33
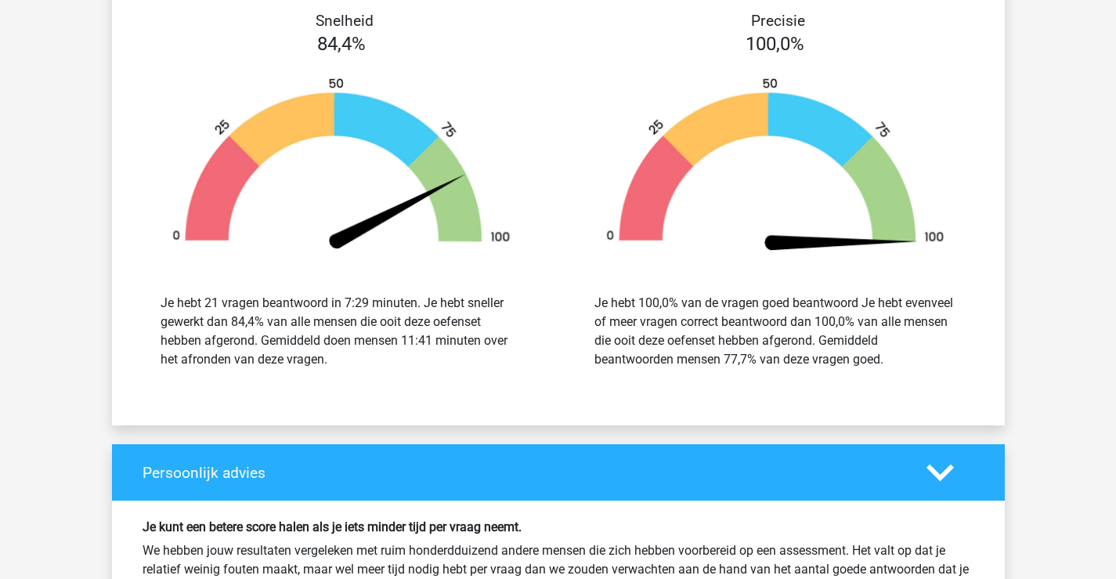
scroll to position [2193, 0]
